Goal: Navigation & Orientation: Find specific page/section

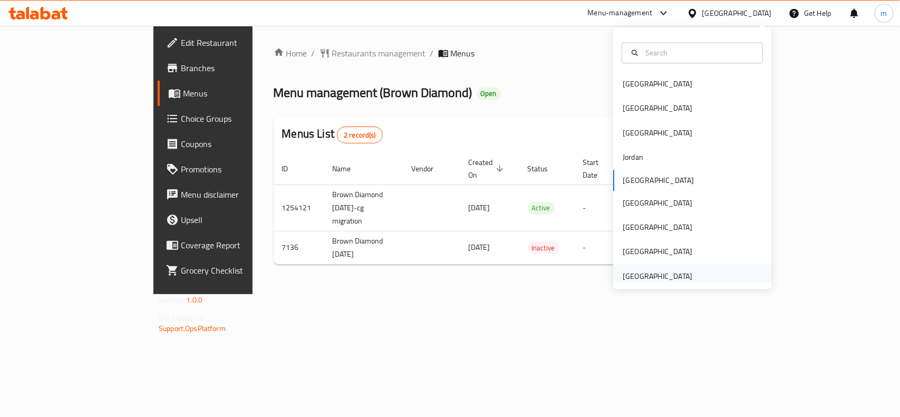
click at [645, 273] on div "[GEOGRAPHIC_DATA]" at bounding box center [658, 277] width 70 height 12
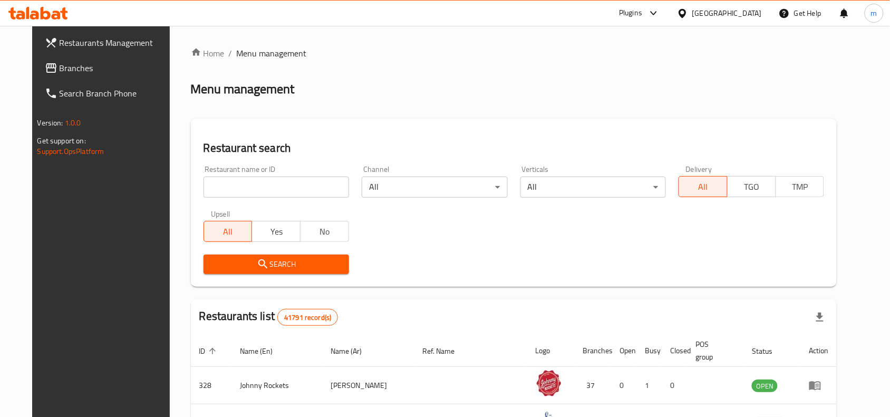
click at [60, 73] on span "Branches" at bounding box center [116, 68] width 113 height 13
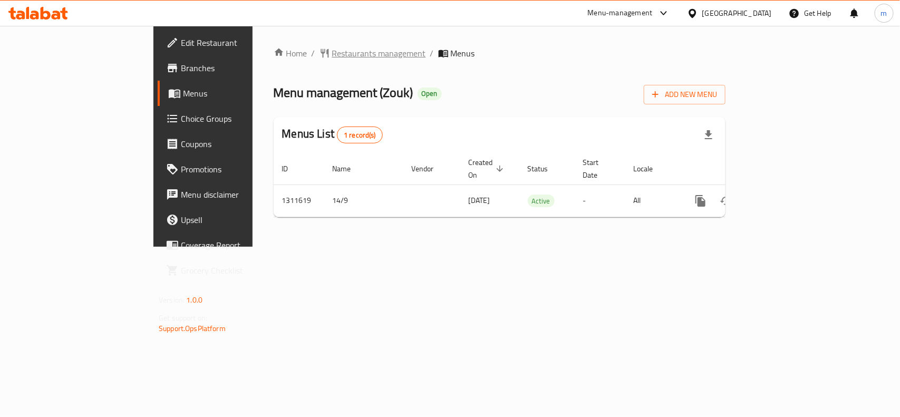
click at [332, 56] on span "Restaurants management" at bounding box center [379, 53] width 94 height 13
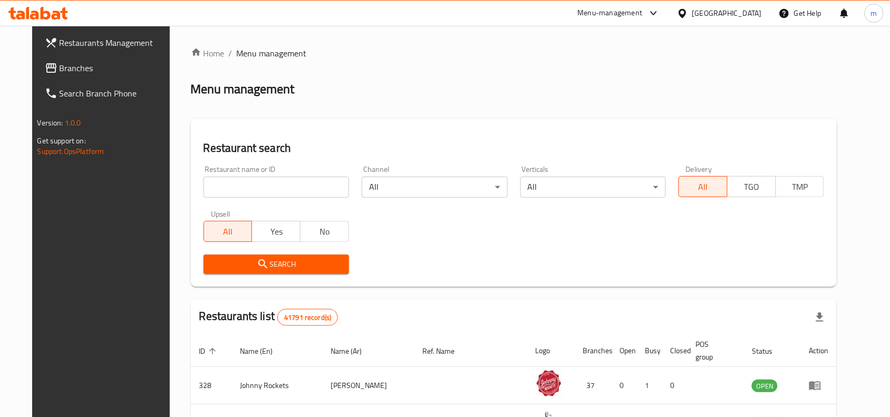
click at [60, 62] on span "Branches" at bounding box center [116, 68] width 113 height 13
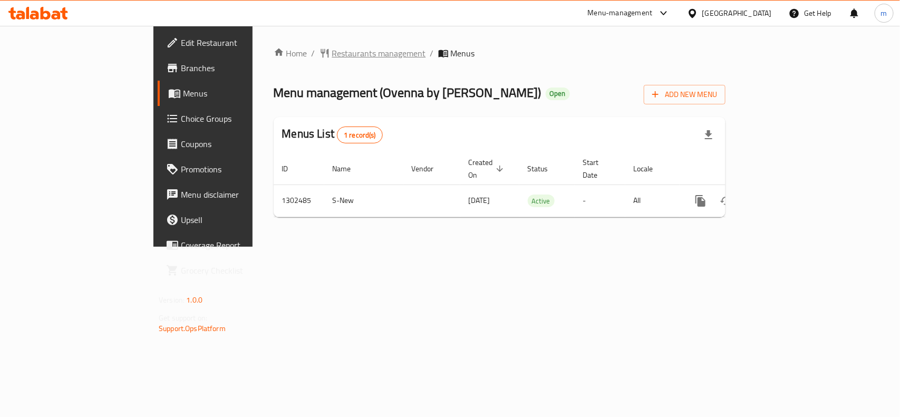
click at [332, 54] on span "Restaurants management" at bounding box center [379, 53] width 94 height 13
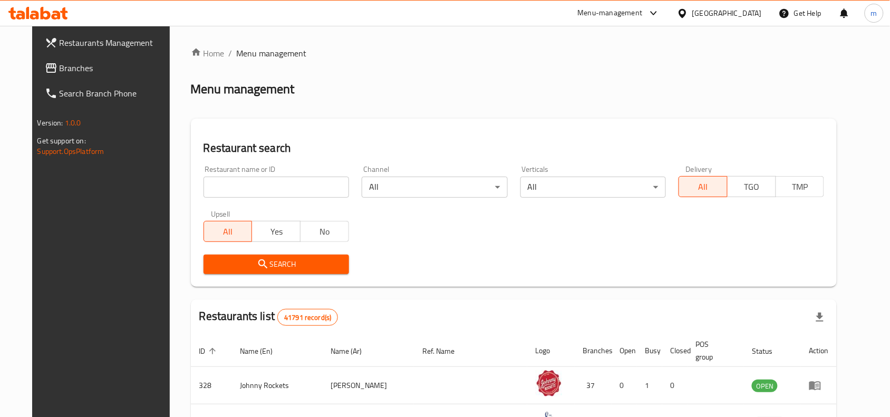
click at [60, 74] on span "Branches" at bounding box center [116, 68] width 113 height 13
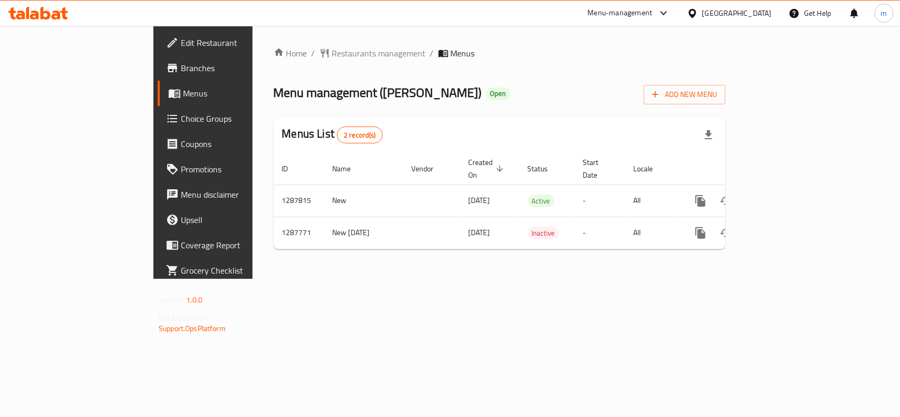
click at [757, 12] on div "[GEOGRAPHIC_DATA]" at bounding box center [738, 13] width 70 height 12
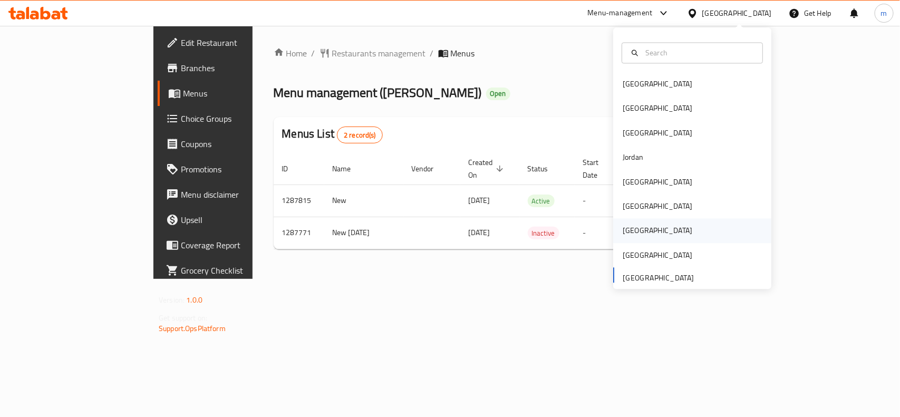
click at [623, 235] on div "[GEOGRAPHIC_DATA]" at bounding box center [658, 231] width 70 height 12
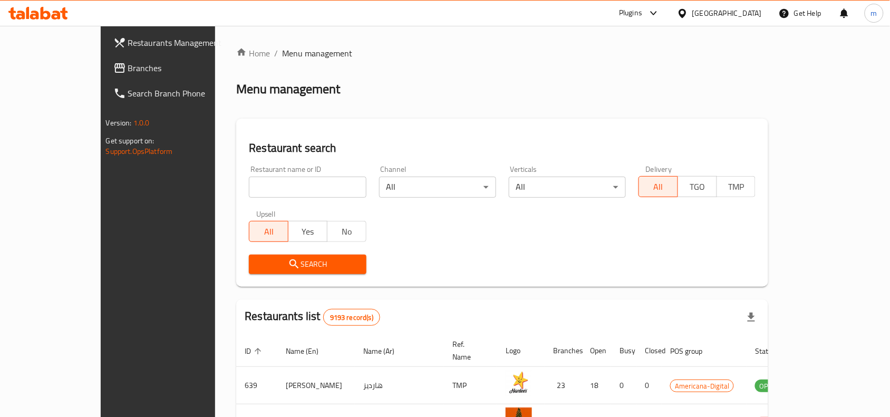
drag, startPoint x: 72, startPoint y: 68, endPoint x: 59, endPoint y: 67, distance: 13.2
click at [128, 68] on span "Branches" at bounding box center [184, 68] width 113 height 13
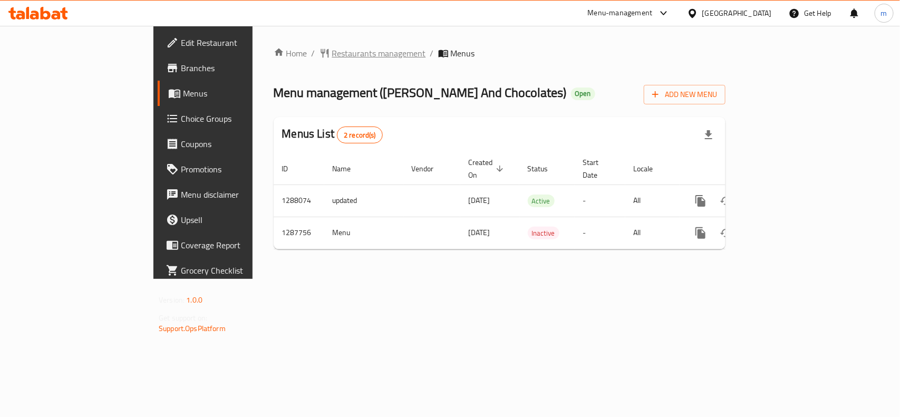
click at [332, 56] on span "Restaurants management" at bounding box center [379, 53] width 94 height 13
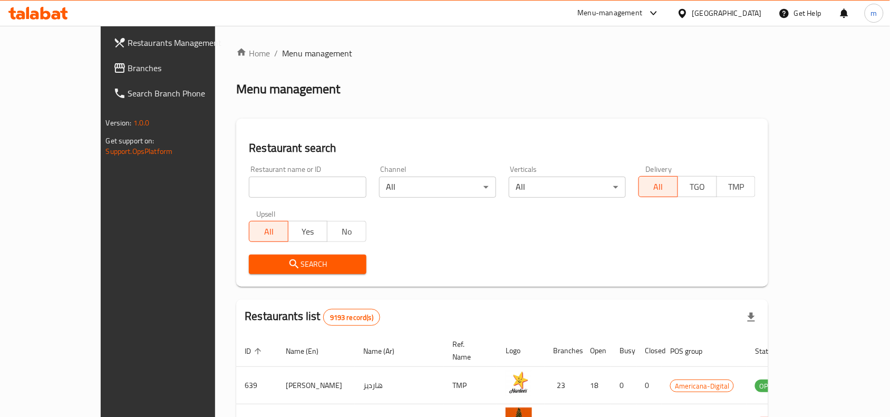
click at [688, 13] on icon at bounding box center [682, 13] width 11 height 11
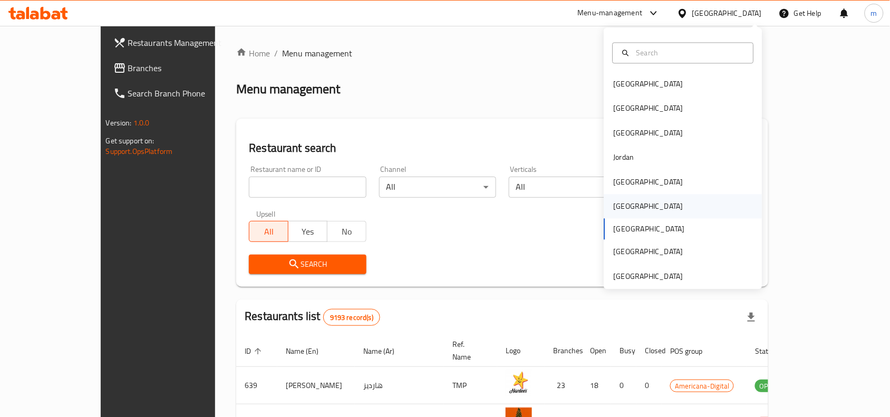
click at [624, 204] on div "[GEOGRAPHIC_DATA]" at bounding box center [649, 207] width 87 height 24
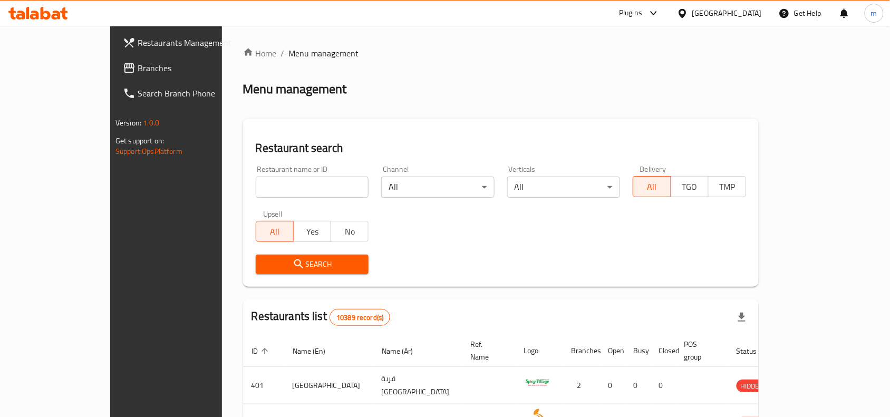
click at [123, 68] on icon at bounding box center [129, 68] width 13 height 13
